Goal: Check status: Check status

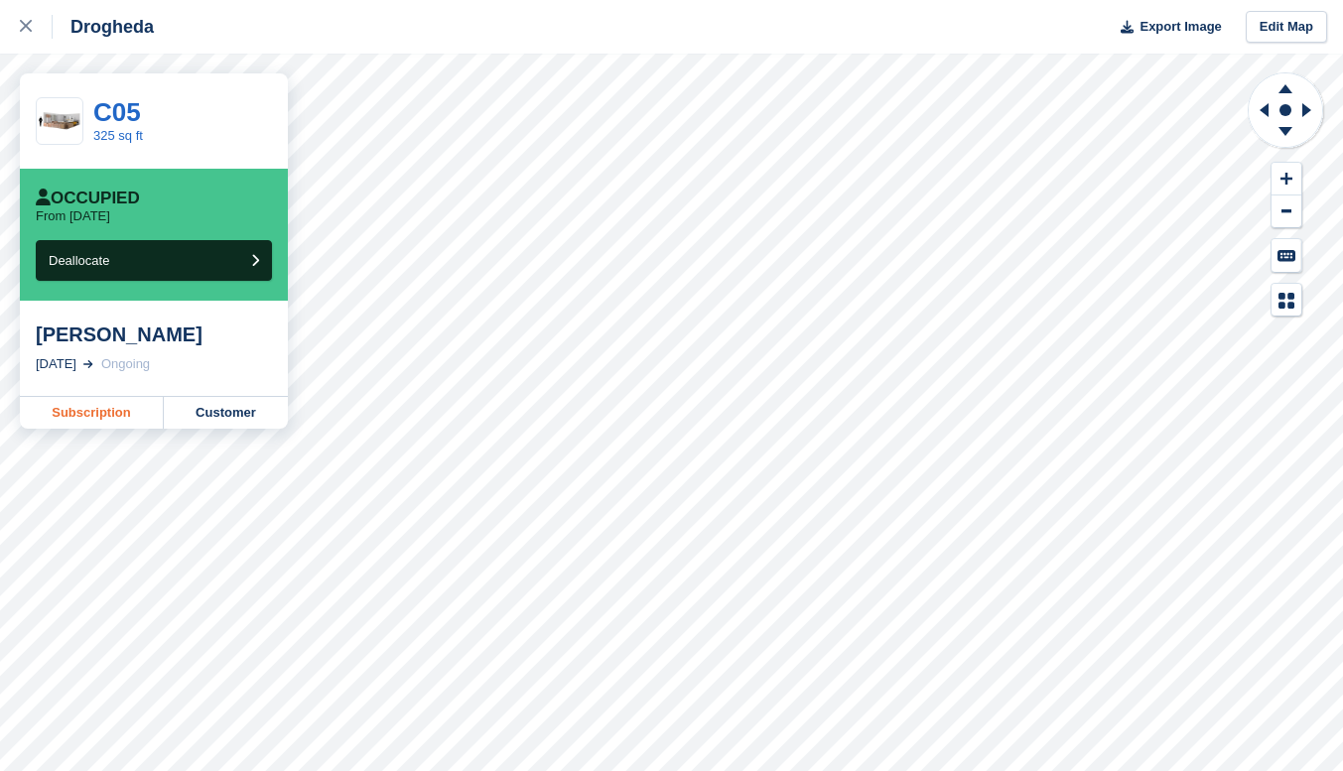
click at [105, 414] on link "Subscription" at bounding box center [92, 413] width 144 height 32
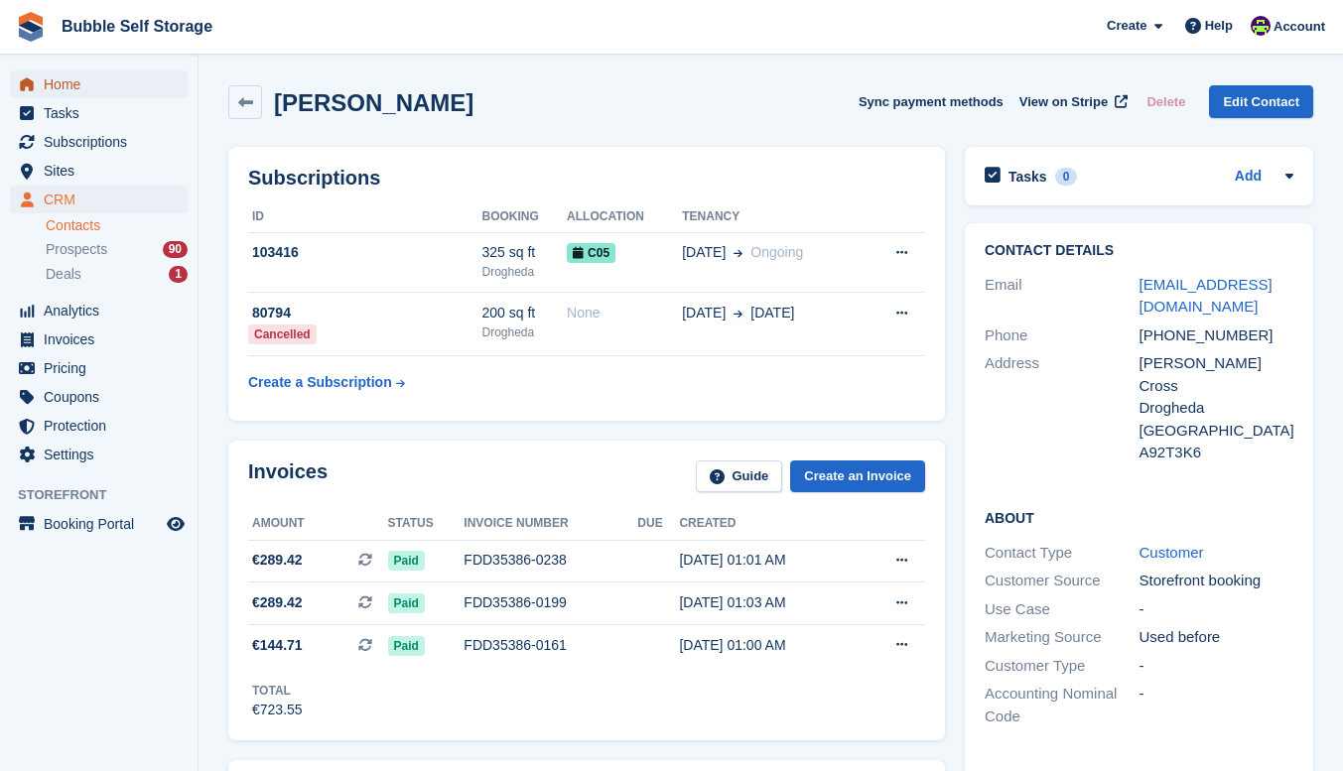
click at [72, 80] on span "Home" at bounding box center [103, 84] width 119 height 28
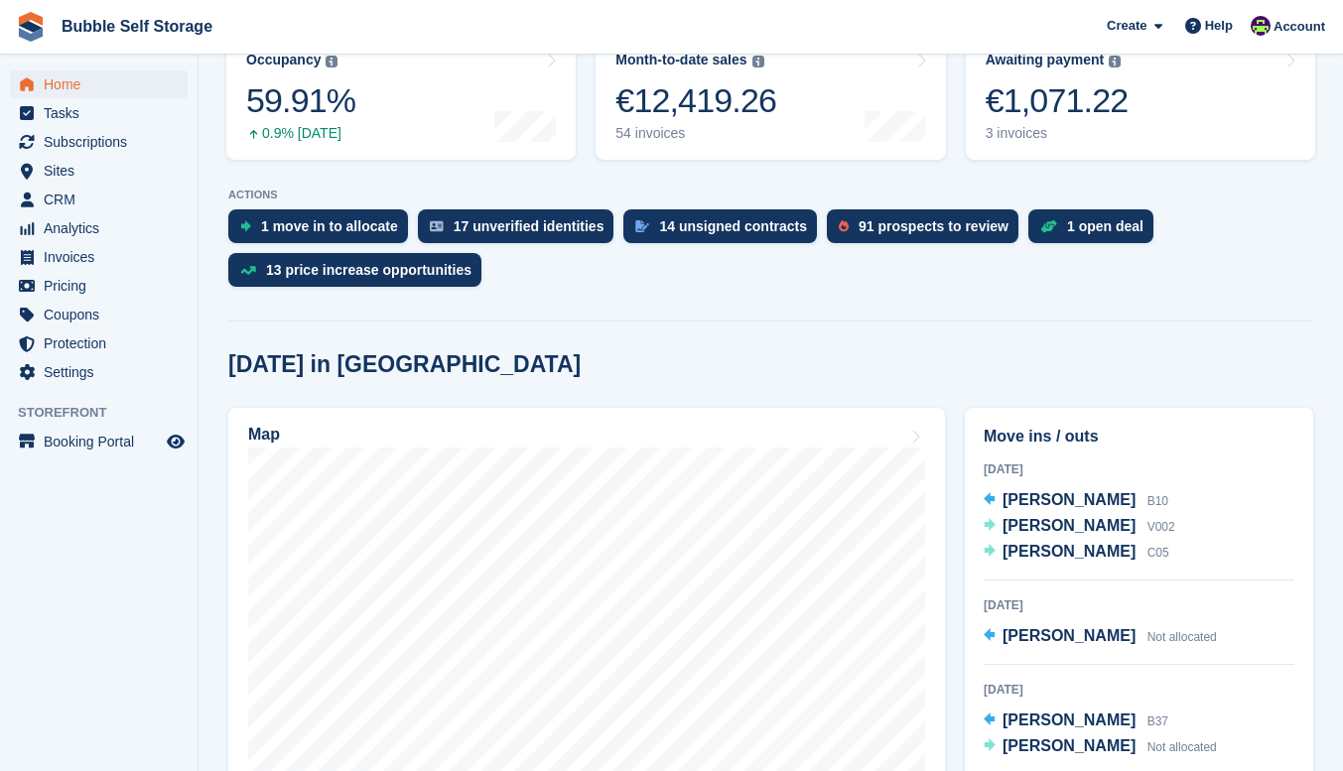
scroll to position [397, 0]
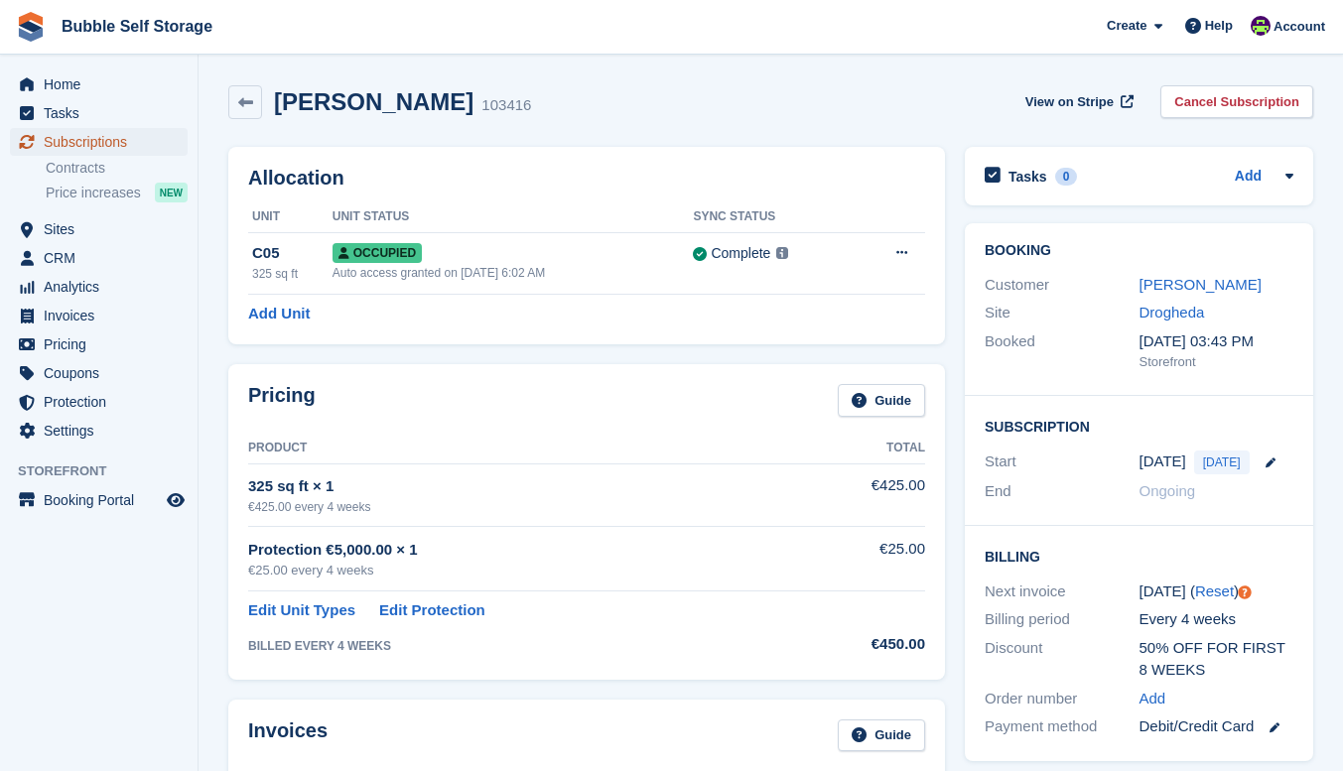
click at [83, 145] on span "Subscriptions" at bounding box center [103, 142] width 119 height 28
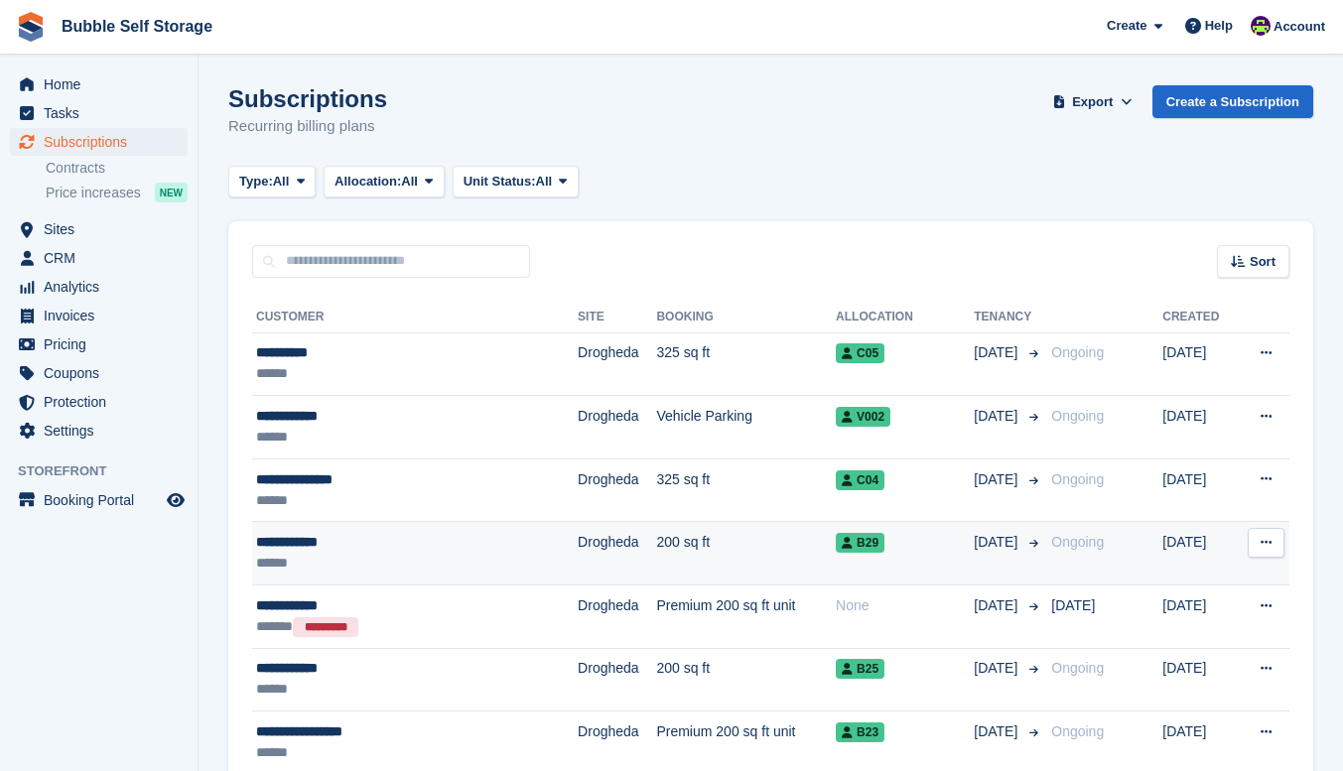
click at [333, 547] on div "**********" at bounding box center [380, 542] width 248 height 21
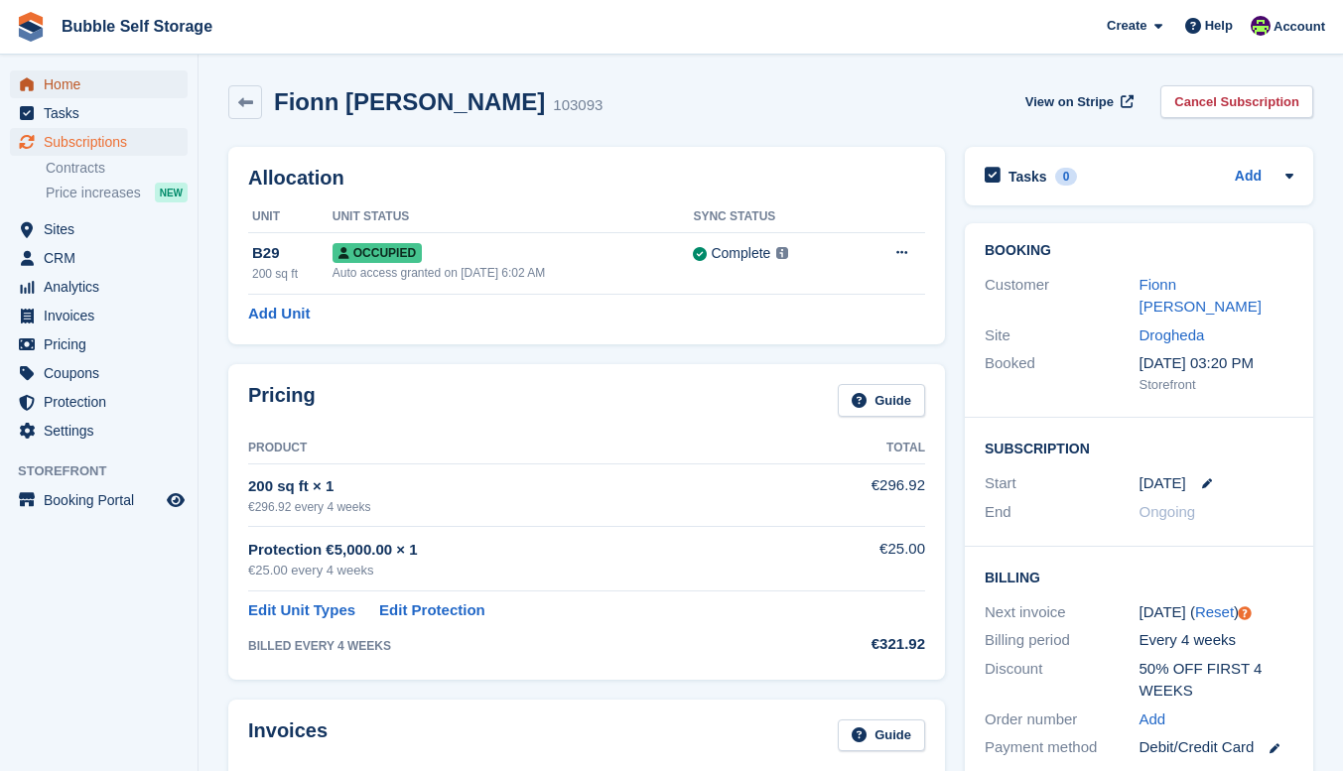
click at [60, 88] on span "Home" at bounding box center [103, 84] width 119 height 28
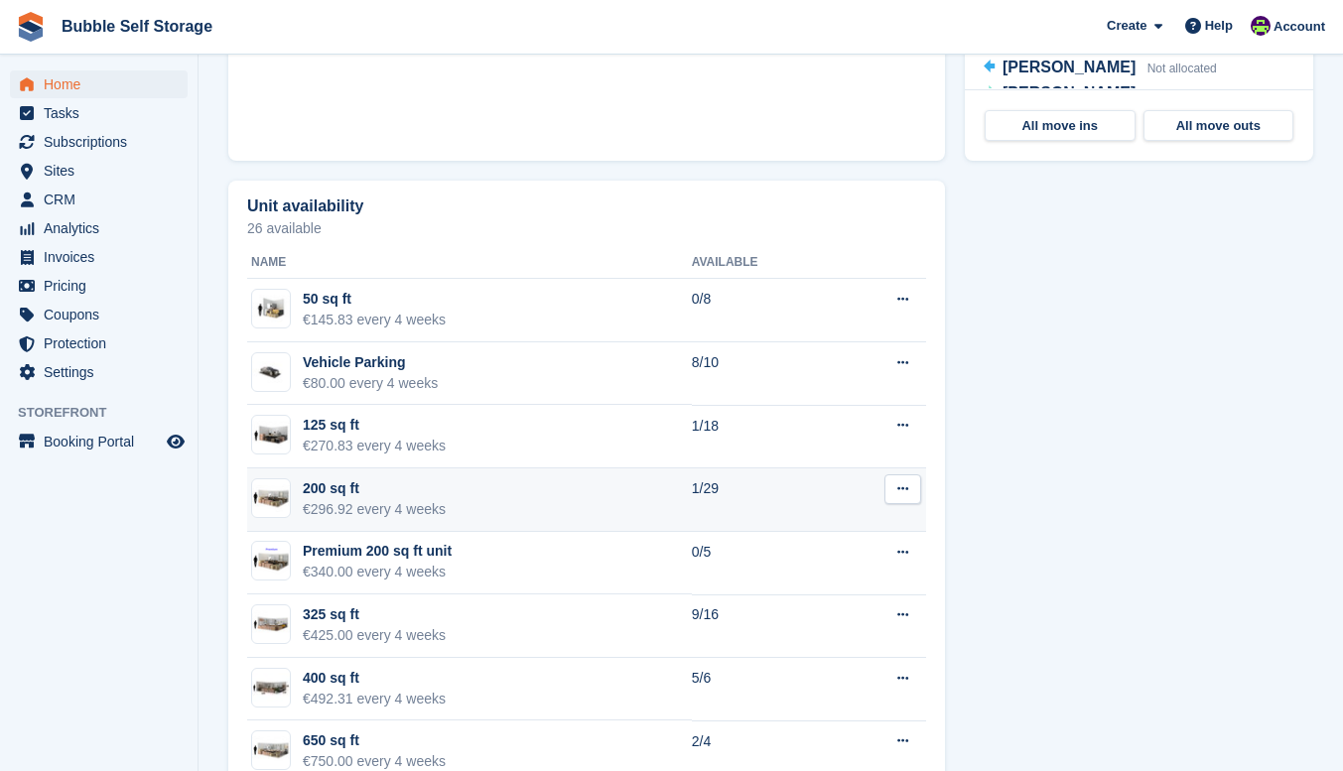
scroll to position [1092, 0]
